Goal: Task Accomplishment & Management: Complete application form

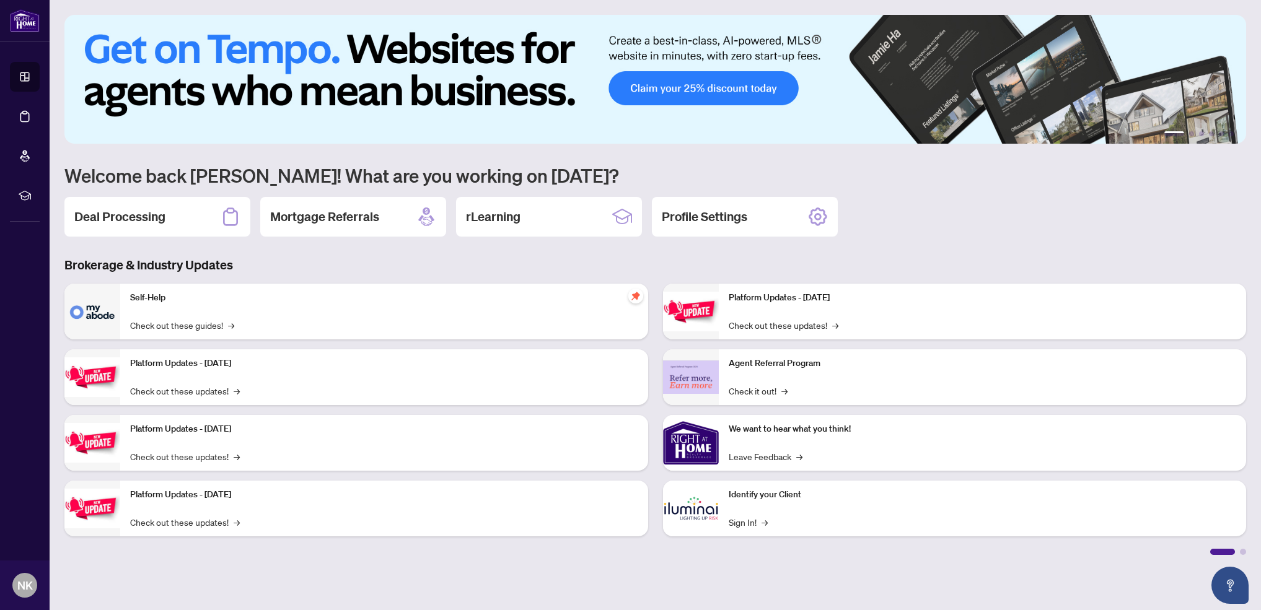
click at [108, 204] on div "Deal Processing" at bounding box center [157, 217] width 186 height 40
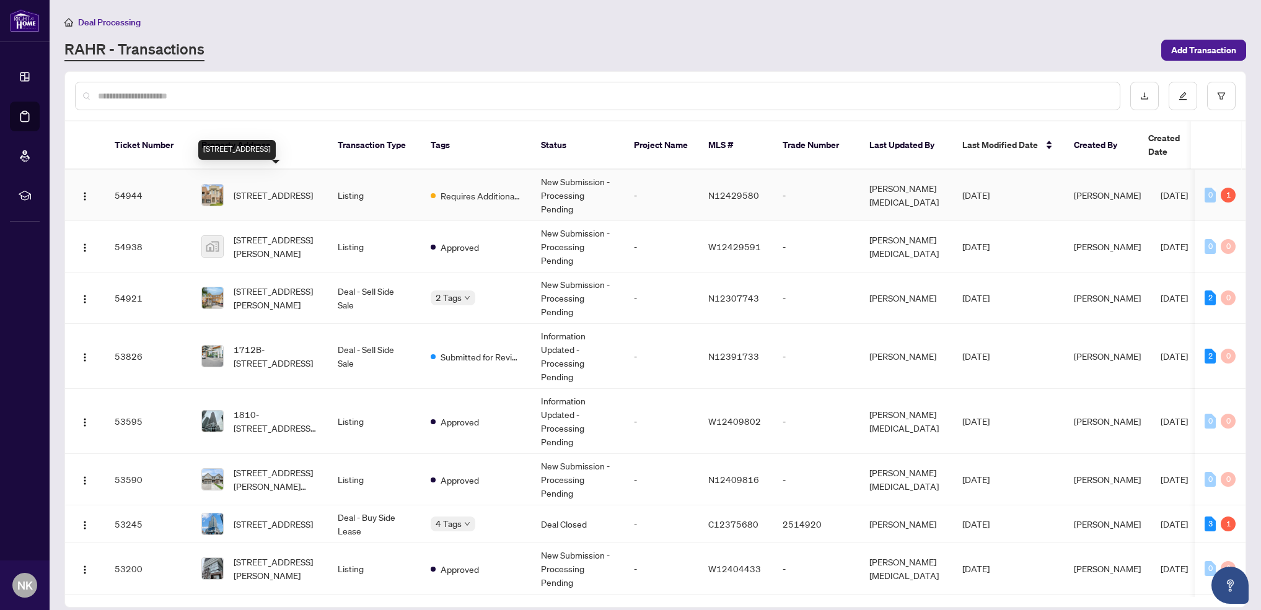
click at [273, 188] on span "[STREET_ADDRESS]" at bounding box center [273, 195] width 79 height 14
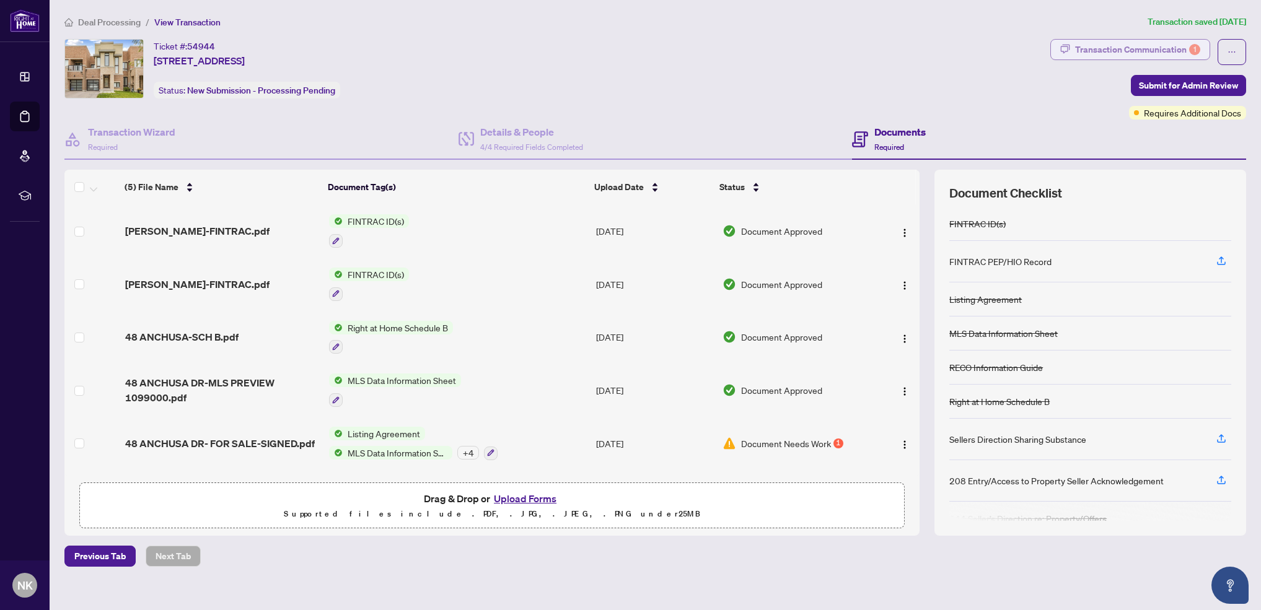
click at [1167, 49] on div "Transaction Communication 1" at bounding box center [1137, 50] width 125 height 20
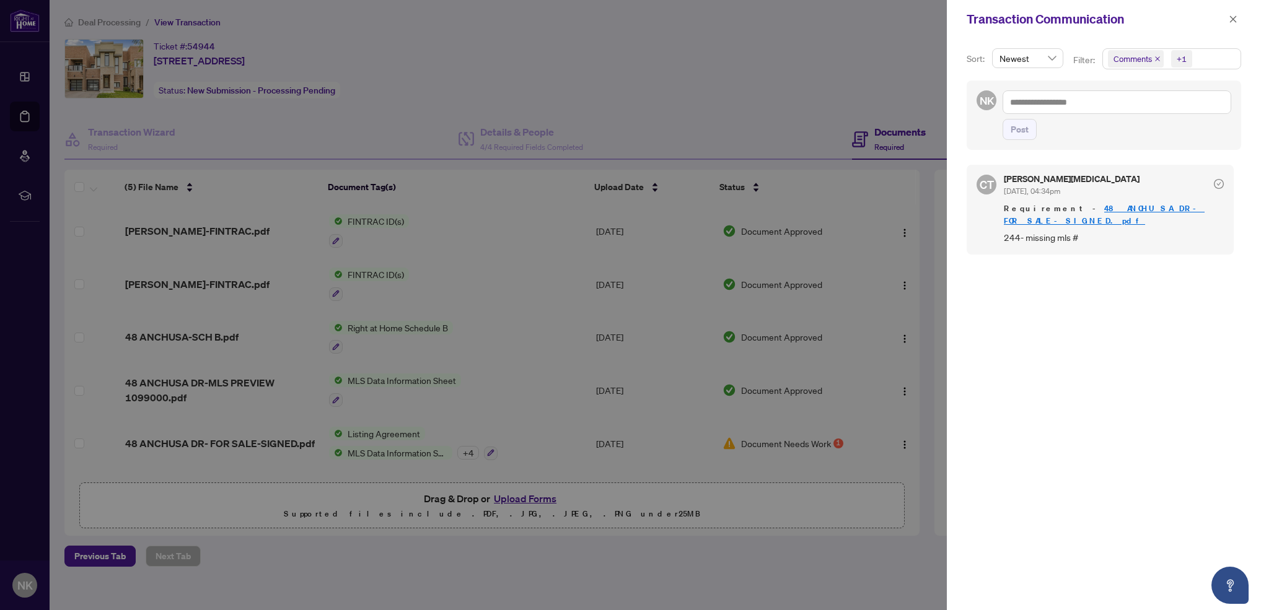
drag, startPoint x: 1237, startPoint y: 16, endPoint x: 1195, endPoint y: 51, distance: 54.1
click at [1237, 16] on icon "close" at bounding box center [1233, 19] width 9 height 9
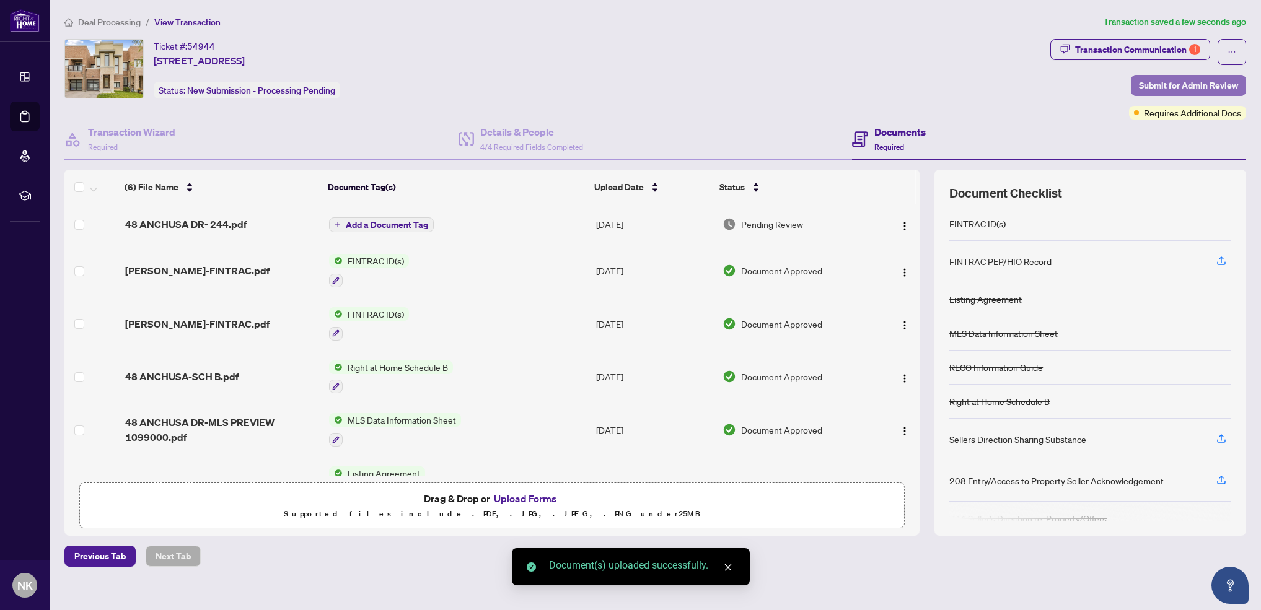
click at [1168, 87] on span "Submit for Admin Review" at bounding box center [1188, 86] width 99 height 20
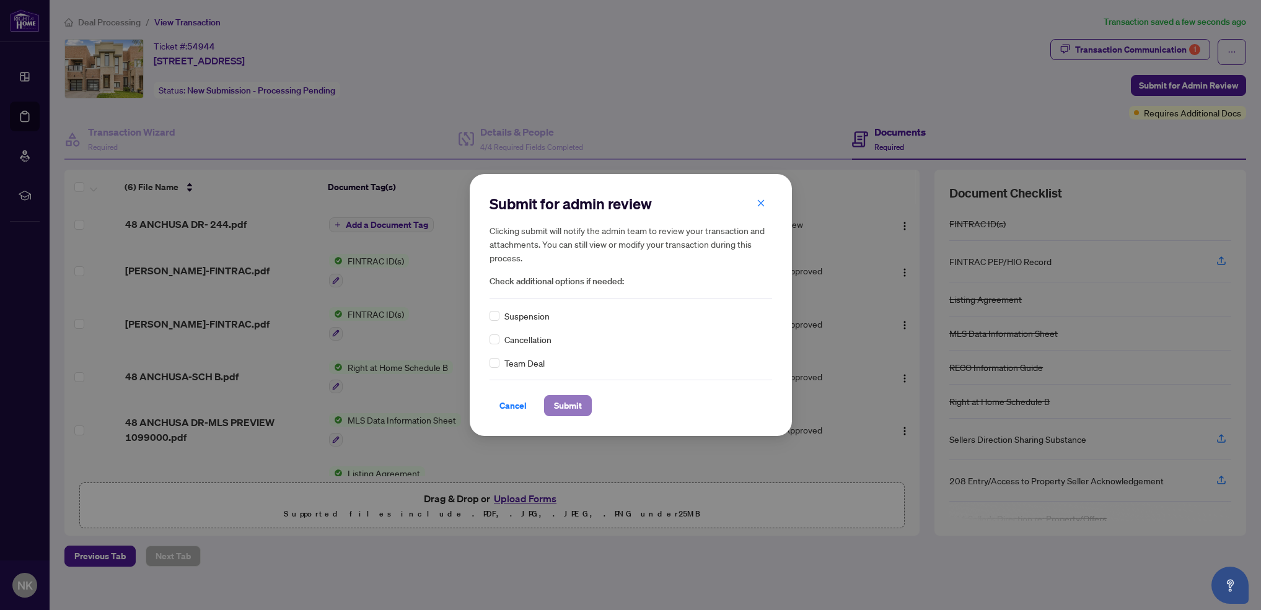
click at [566, 407] on span "Submit" at bounding box center [568, 406] width 28 height 20
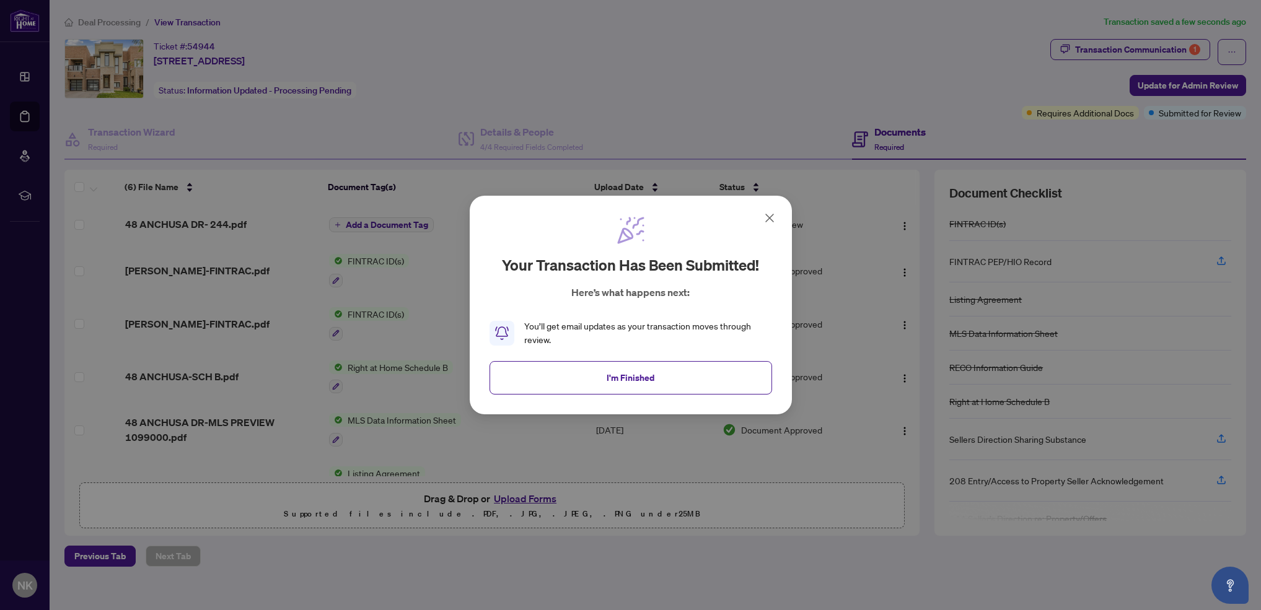
drag, startPoint x: 716, startPoint y: 377, endPoint x: 765, endPoint y: 371, distance: 49.4
click at [716, 377] on button "I'm Finished" at bounding box center [631, 377] width 283 height 33
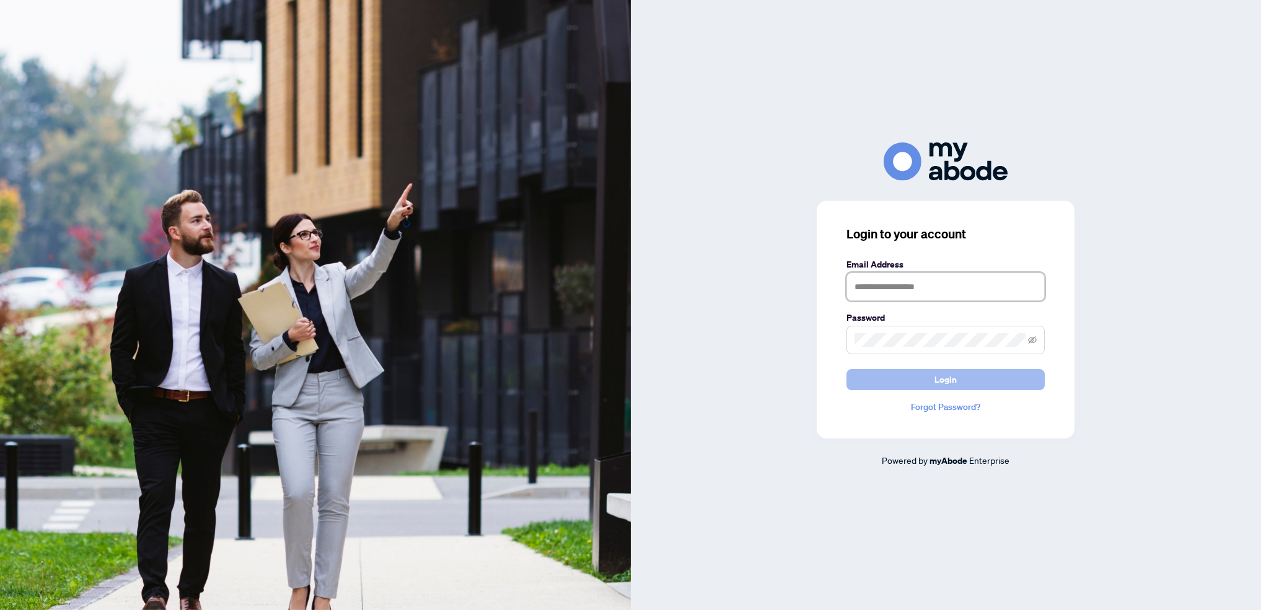
type input "**********"
click at [941, 381] on span "Login" at bounding box center [946, 380] width 22 height 20
